Goal: Task Accomplishment & Management: Use online tool/utility

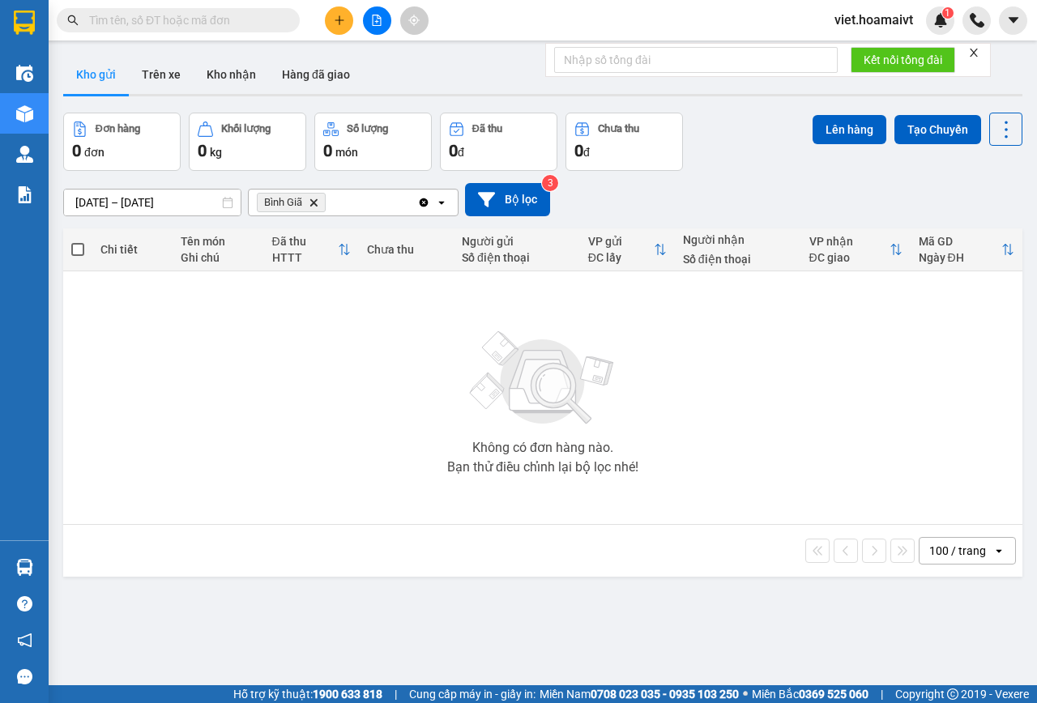
click at [316, 206] on icon "Bình Giã, close by backspace" at bounding box center [313, 201] width 7 height 7
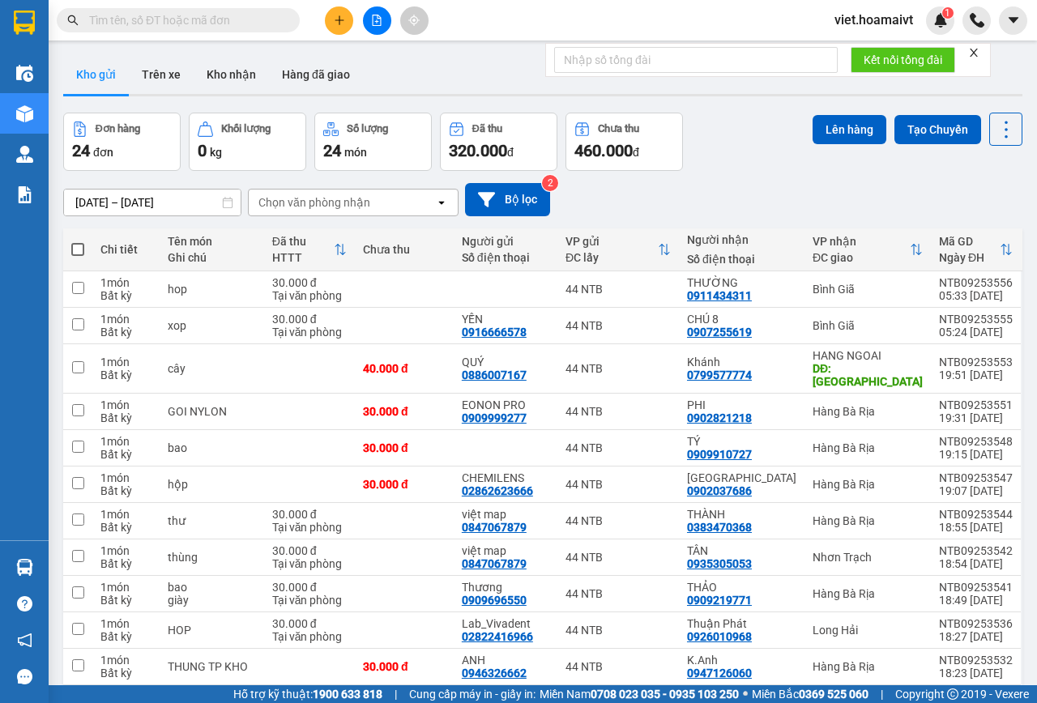
click at [293, 201] on div "Chọn văn phòng nhận" at bounding box center [314, 202] width 112 height 16
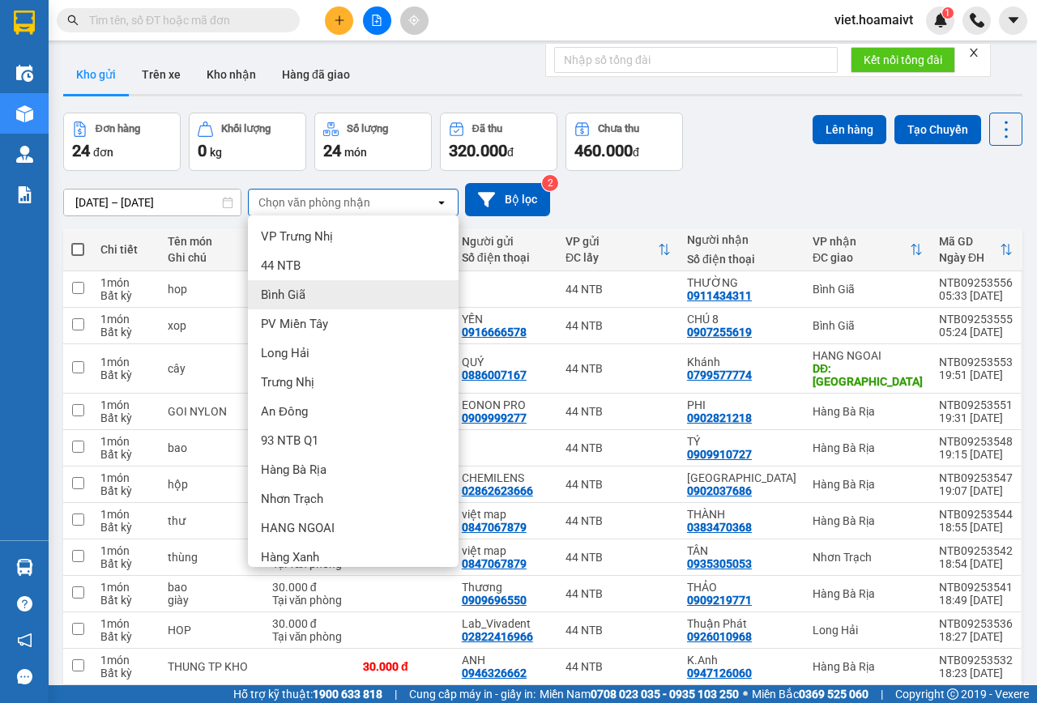
click at [338, 294] on div "Bình Giã" at bounding box center [353, 294] width 211 height 29
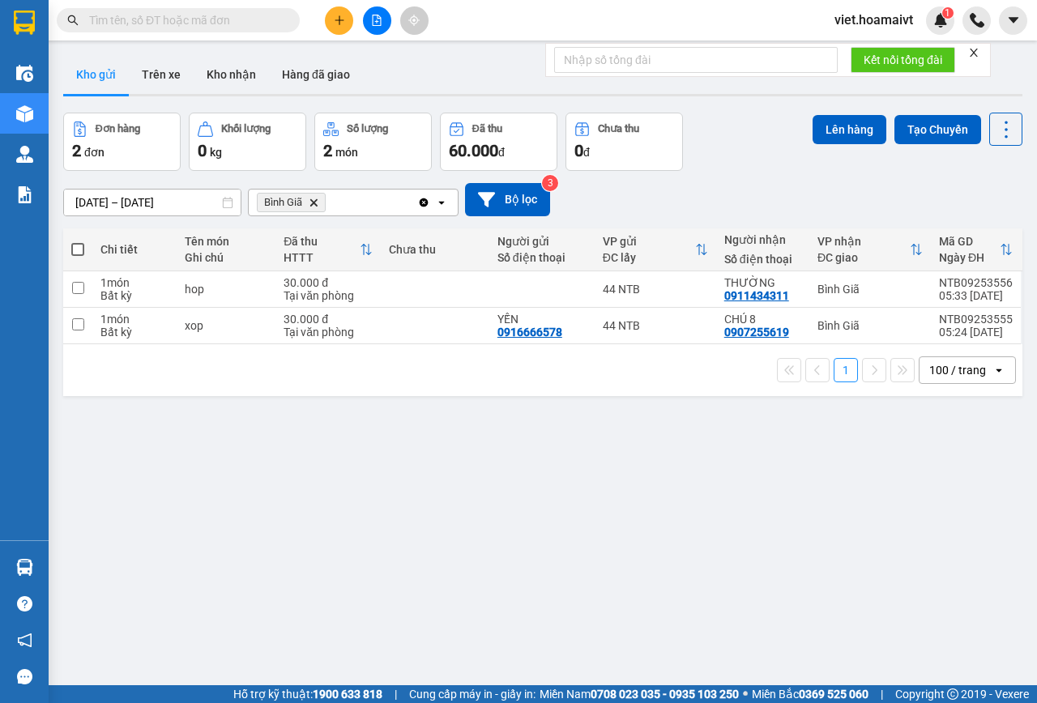
click at [79, 246] on span at bounding box center [77, 249] width 13 height 13
click at [78, 241] on input "checkbox" at bounding box center [78, 241] width 0 height 0
checkbox input "true"
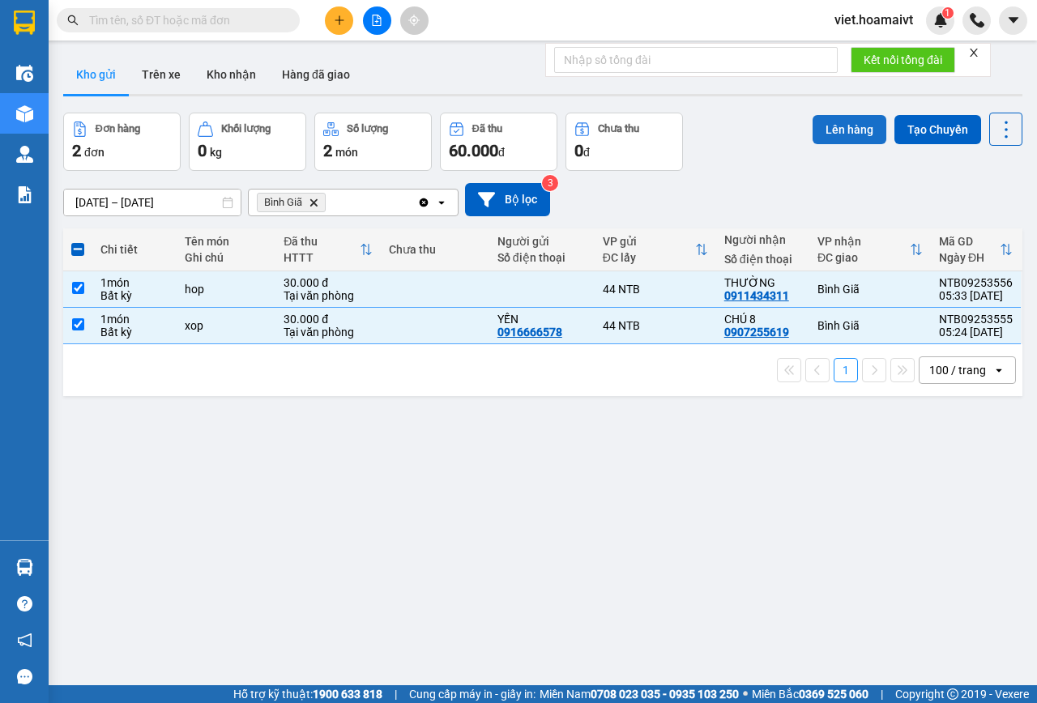
click at [834, 135] on button "Lên hàng" at bounding box center [849, 129] width 74 height 29
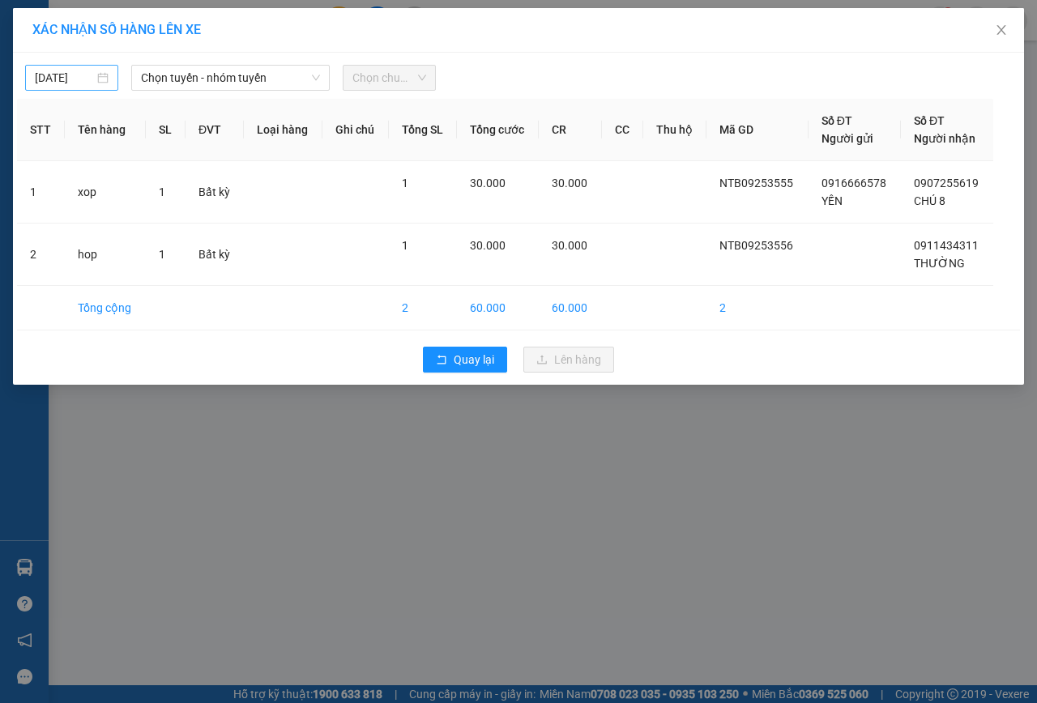
click at [100, 73] on div "[DATE]" at bounding box center [72, 78] width 74 height 18
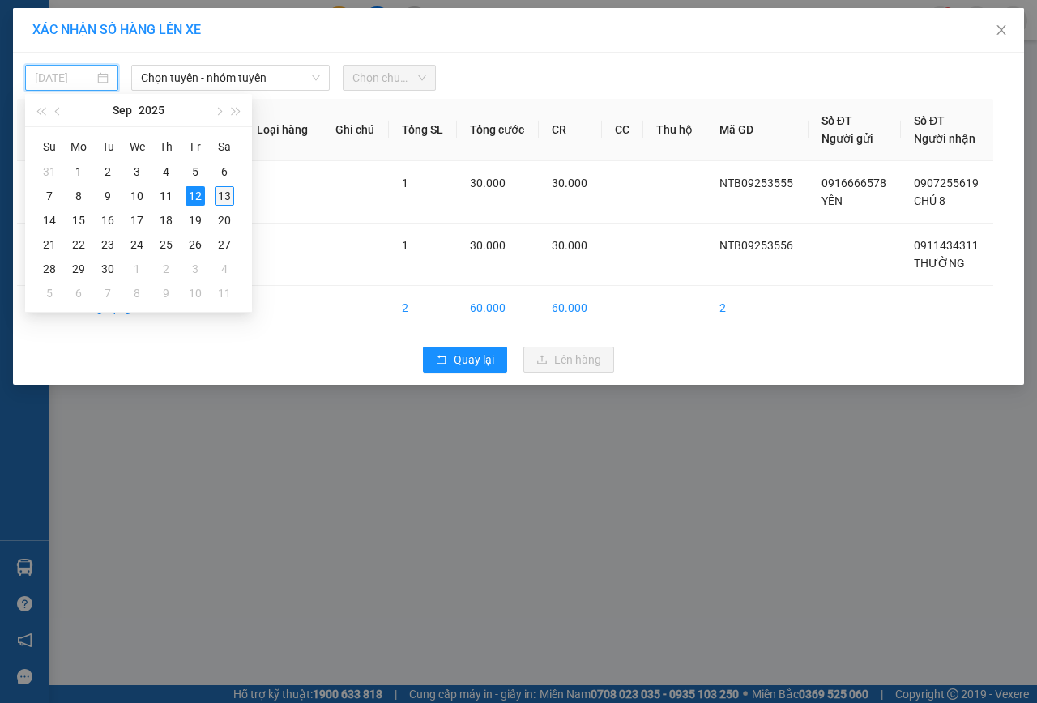
click at [224, 194] on div "13" at bounding box center [224, 195] width 19 height 19
type input "[DATE]"
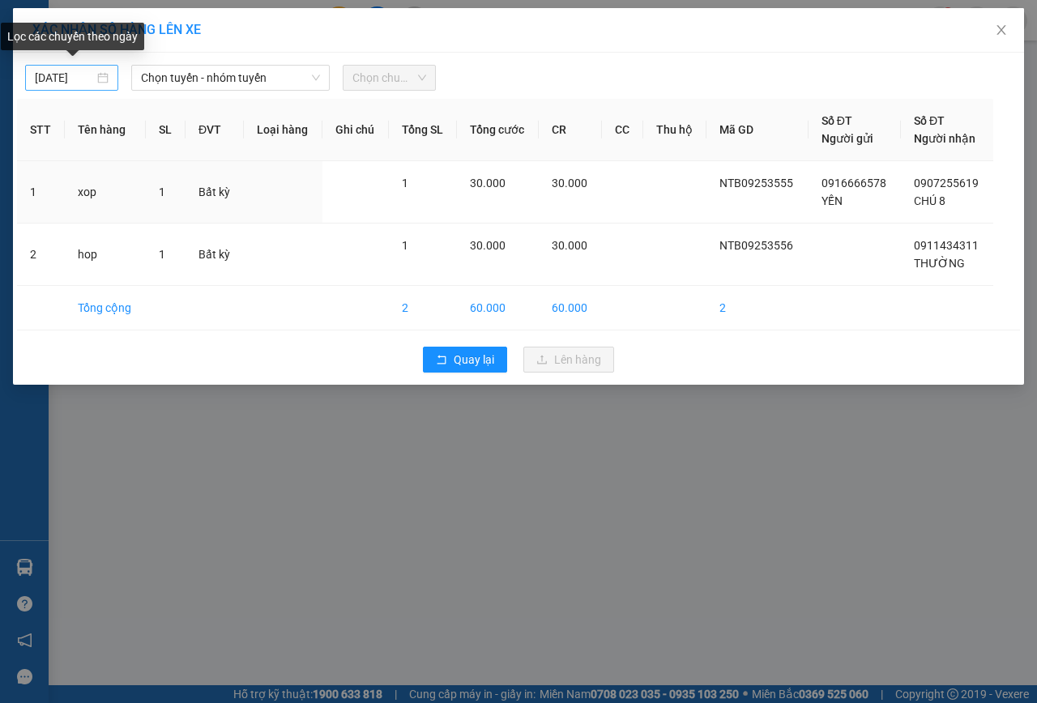
click at [107, 79] on div "[DATE]" at bounding box center [72, 78] width 74 height 18
click at [602, 78] on div at bounding box center [647, 78] width 415 height 26
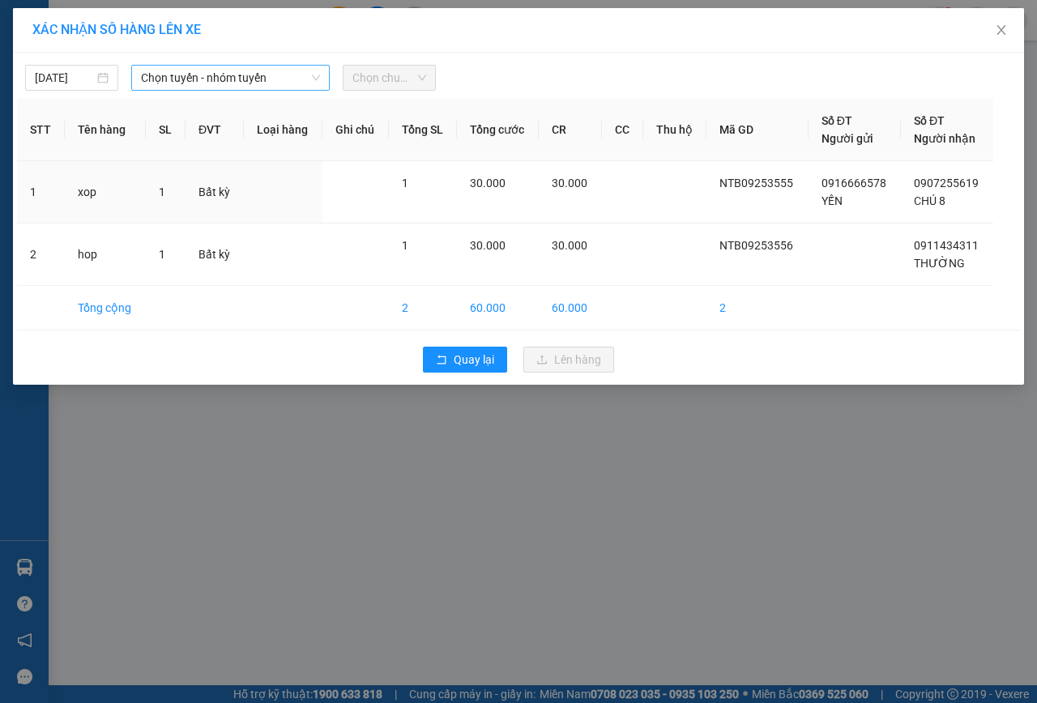
click at [320, 73] on icon "down" at bounding box center [316, 78] width 10 height 10
click at [313, 79] on icon "down" at bounding box center [316, 78] width 10 height 10
click at [311, 70] on span "Chọn tuyến - nhóm tuyến" at bounding box center [230, 78] width 179 height 24
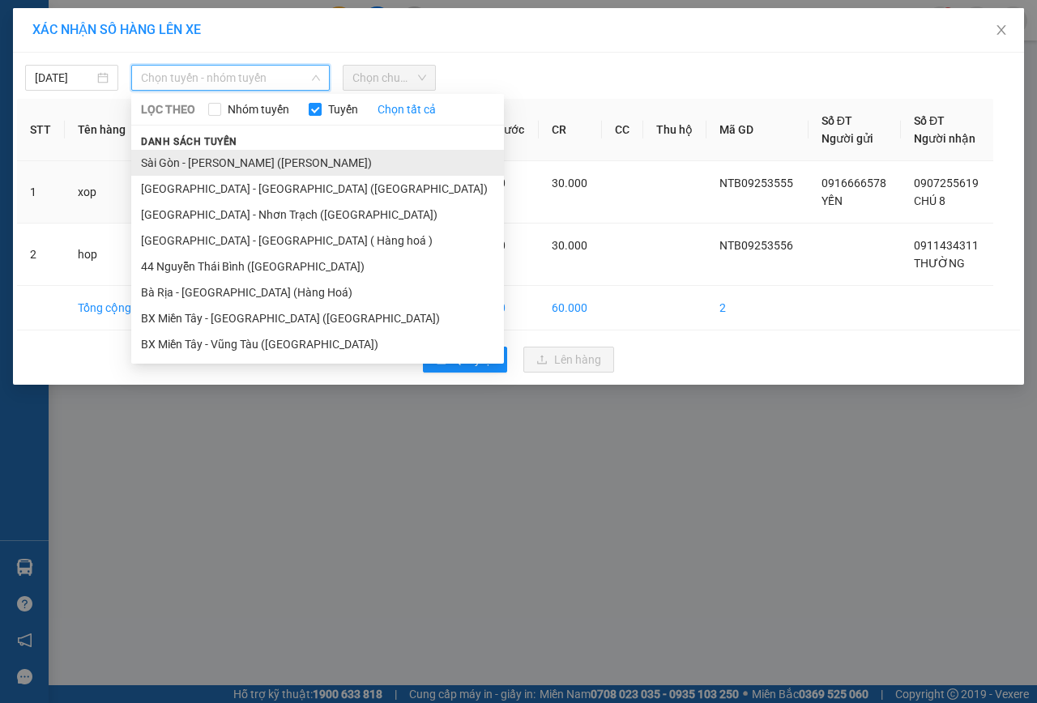
click at [239, 158] on li "Sài Gòn - [PERSON_NAME] ([PERSON_NAME])" at bounding box center [317, 163] width 373 height 26
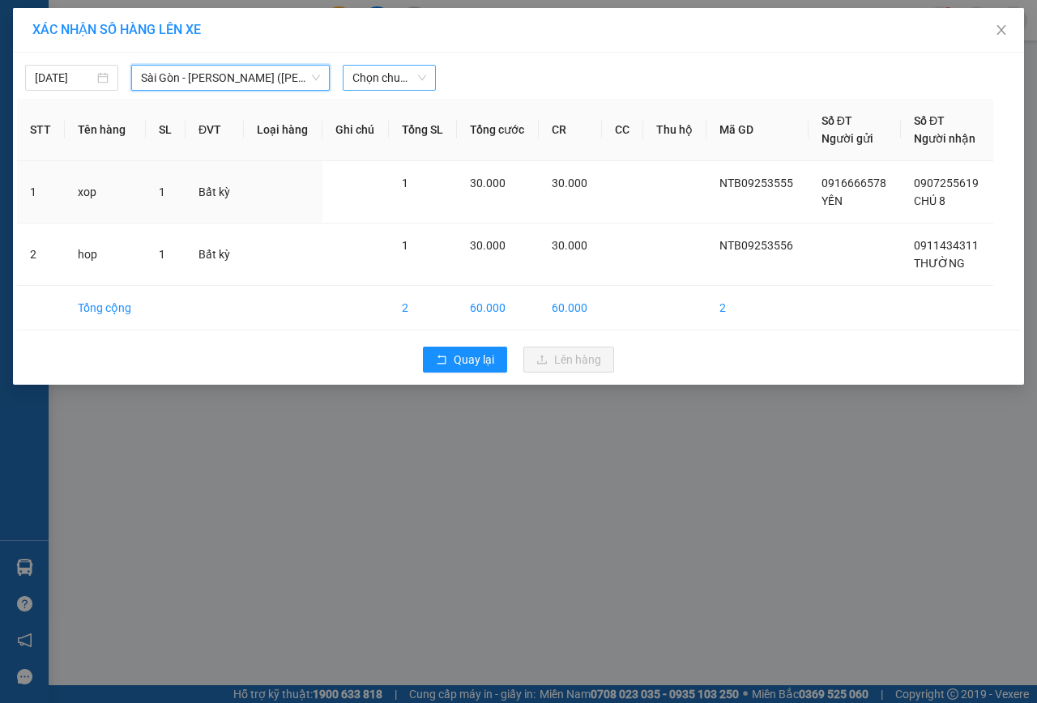
click at [415, 77] on span "Chọn chuyến" at bounding box center [389, 78] width 74 height 24
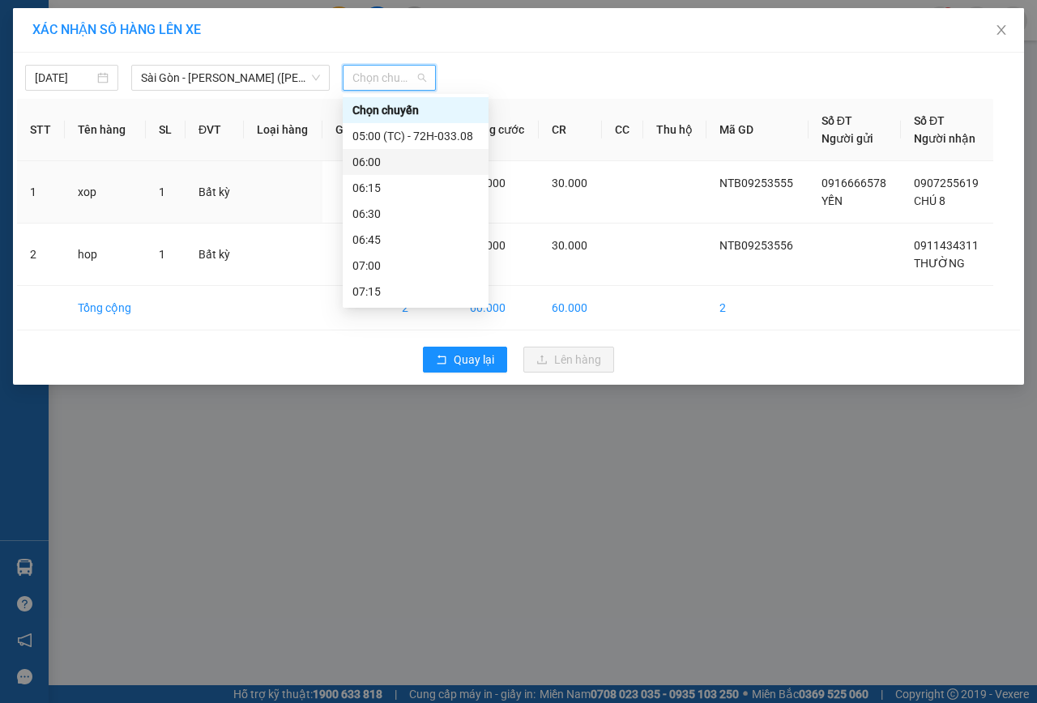
click at [421, 156] on div "06:00" at bounding box center [415, 162] width 126 height 18
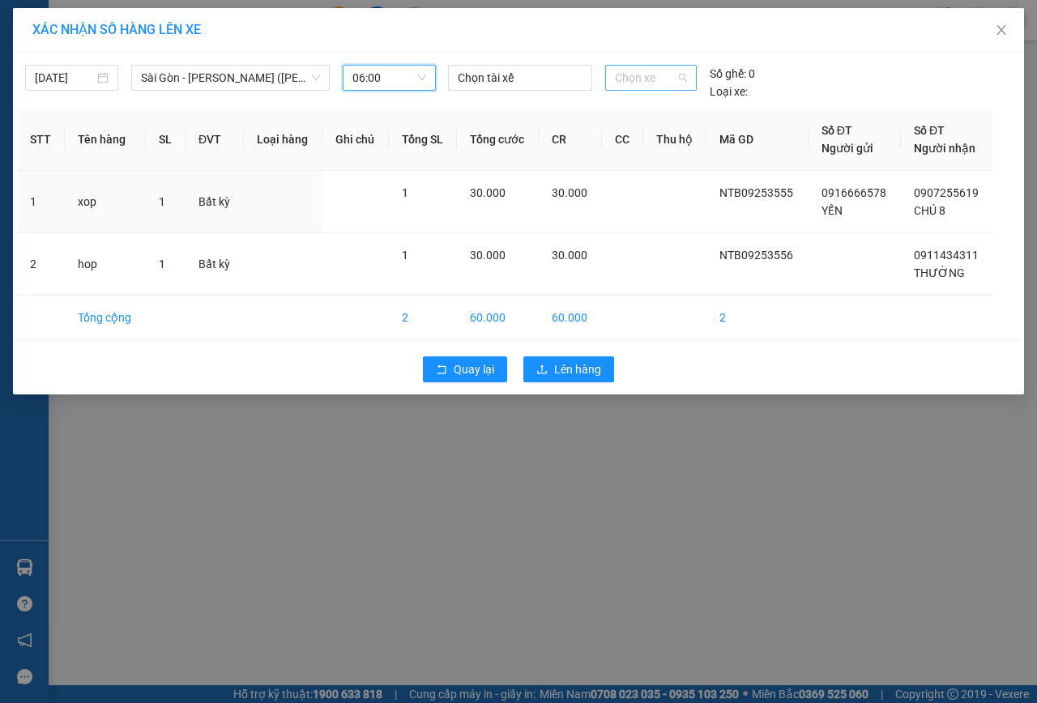
click at [641, 78] on span "Chọn xe" at bounding box center [651, 78] width 72 height 24
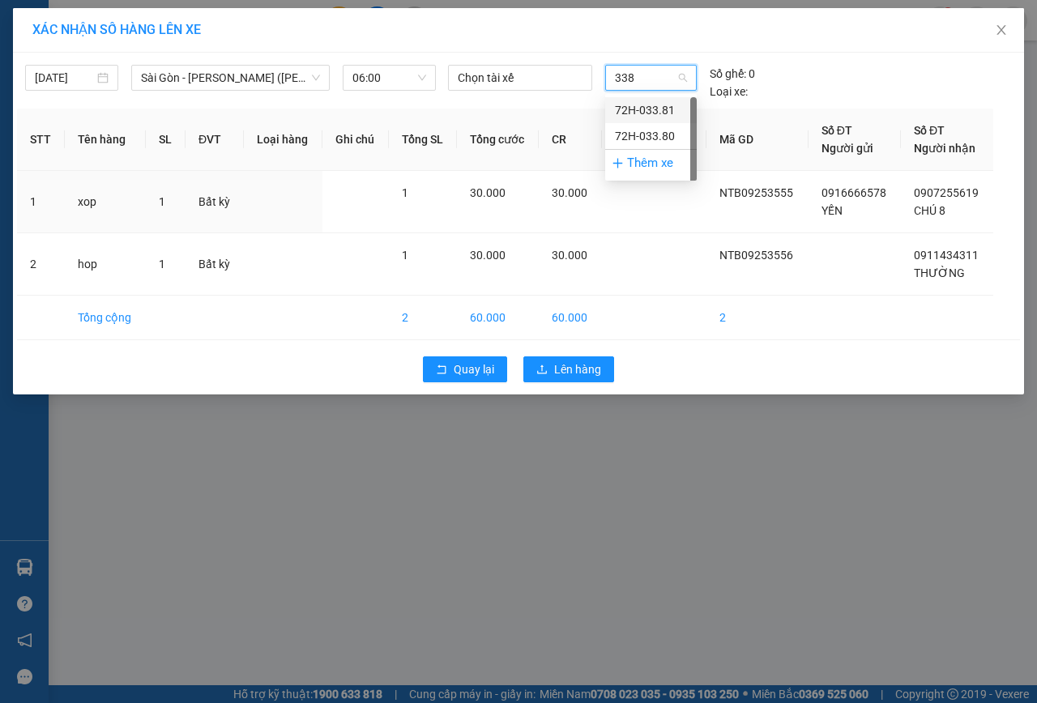
type input "3381"
click at [652, 100] on div "72H-033.81" at bounding box center [651, 110] width 92 height 26
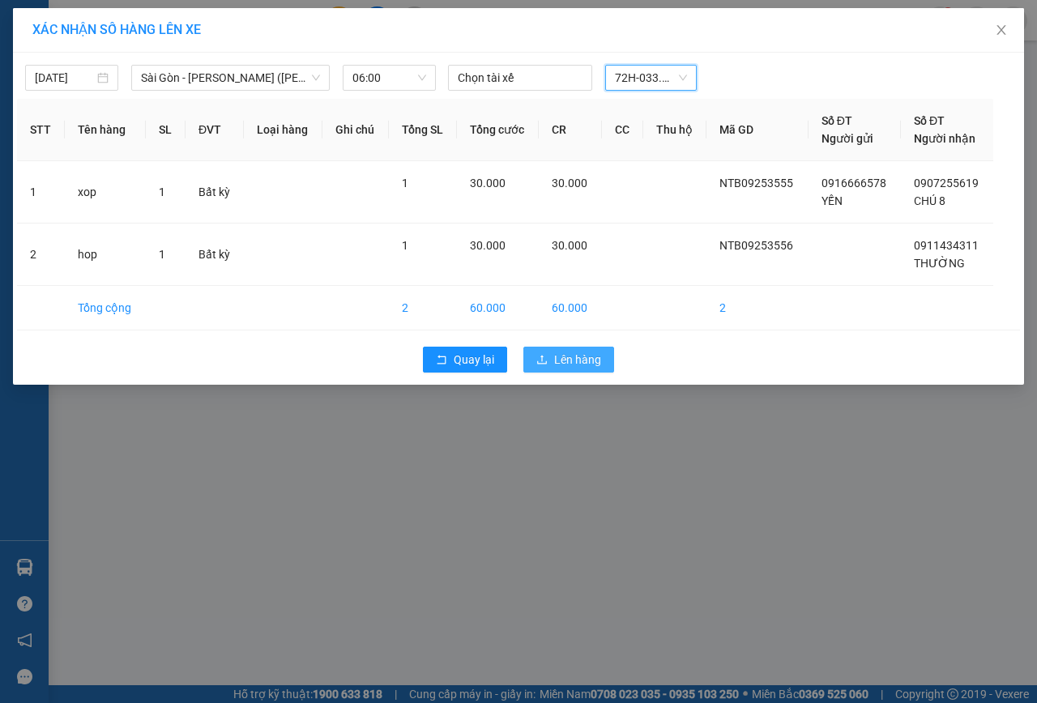
click at [577, 364] on span "Lên hàng" at bounding box center [577, 360] width 47 height 18
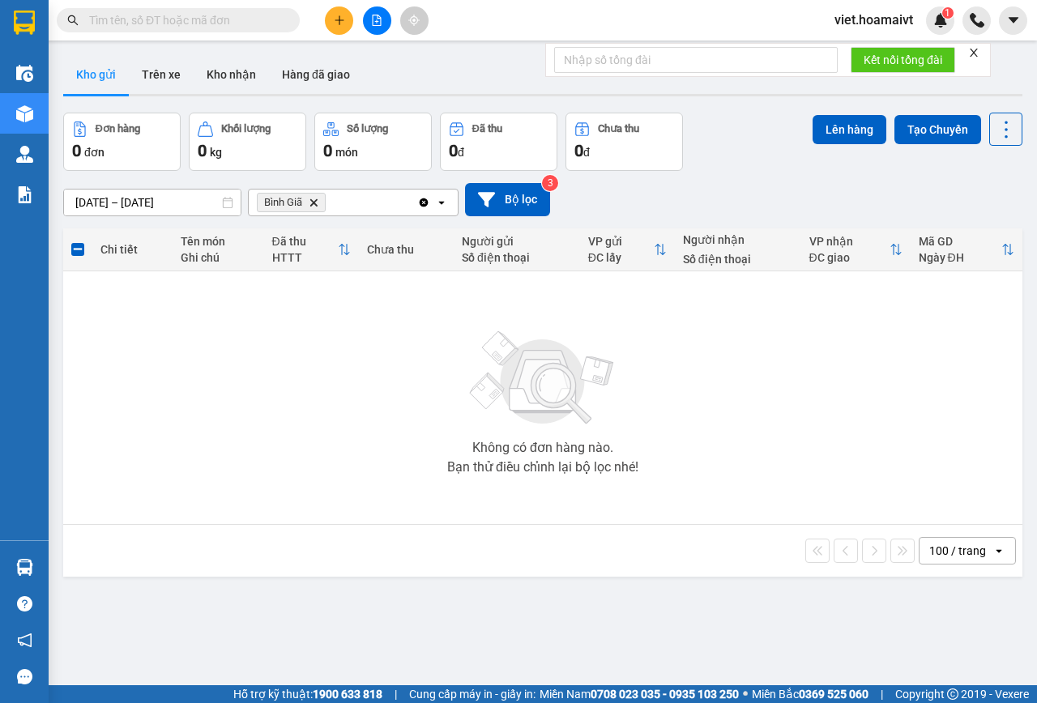
click at [309, 203] on span "Bình Giã Delete" at bounding box center [291, 202] width 69 height 19
click at [315, 201] on icon "Delete" at bounding box center [314, 203] width 10 height 10
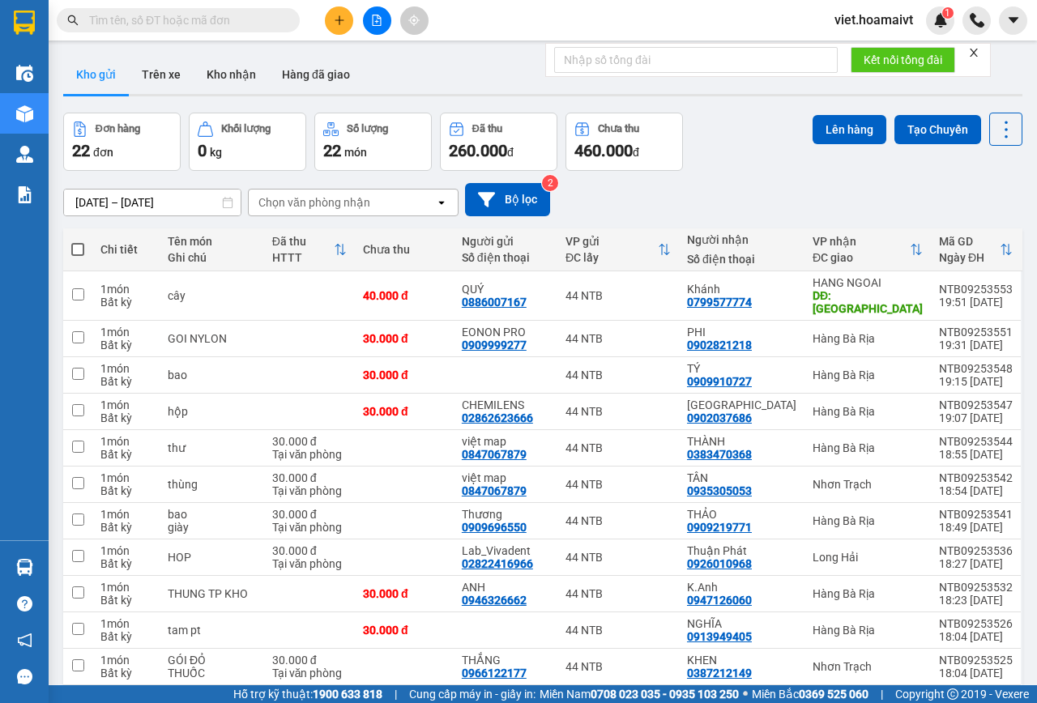
click at [345, 196] on div "Chọn văn phòng nhận" at bounding box center [314, 202] width 112 height 16
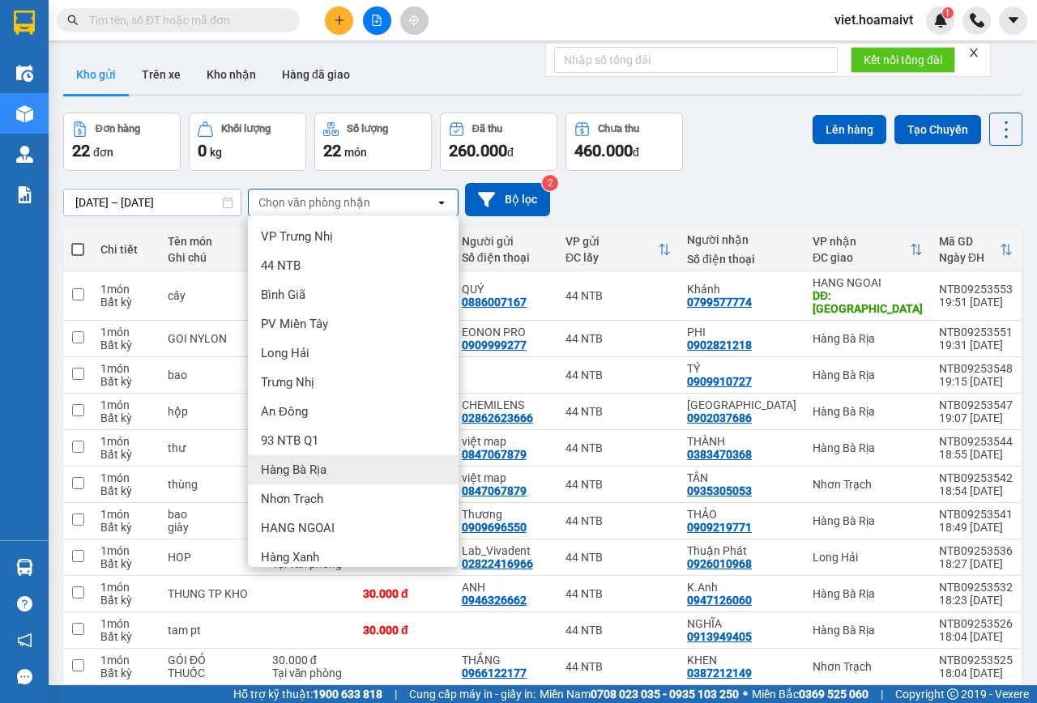
click at [316, 468] on span "Hàng Bà Rịa" at bounding box center [294, 470] width 66 height 16
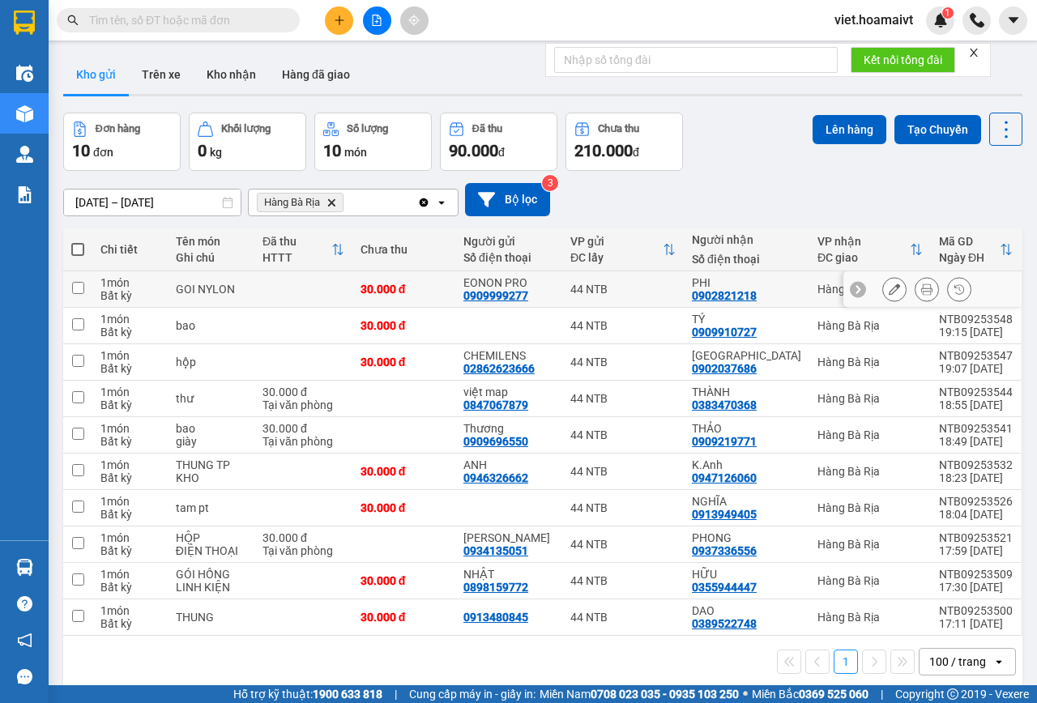
scroll to position [75, 0]
